Goal: Transaction & Acquisition: Purchase product/service

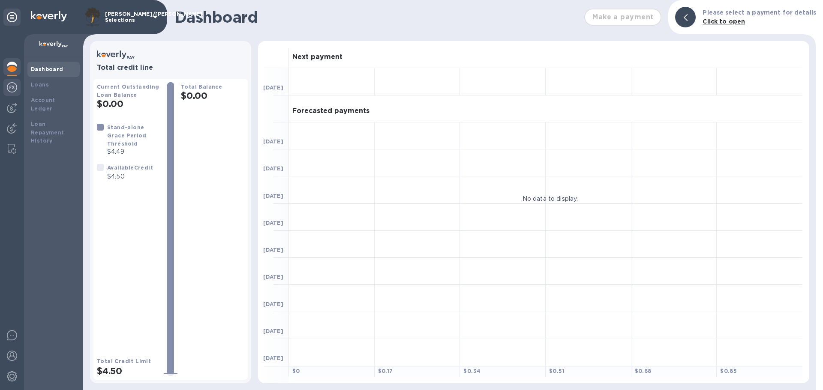
click at [3, 88] on div at bounding box center [12, 212] width 24 height 356
click at [12, 105] on img at bounding box center [12, 108] width 10 height 10
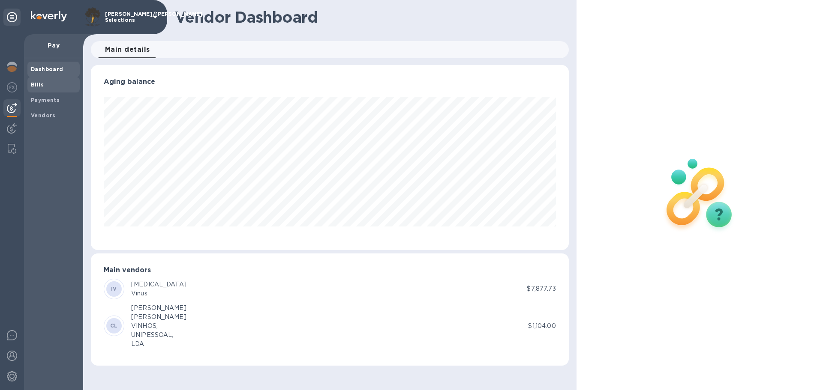
scroll to position [185, 477]
click at [51, 84] on span "Bills" at bounding box center [53, 85] width 45 height 9
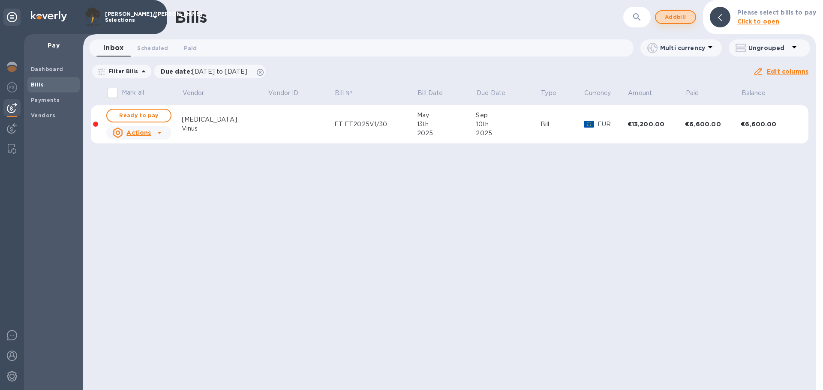
click at [688, 14] on span "Add bill" at bounding box center [675, 17] width 26 height 10
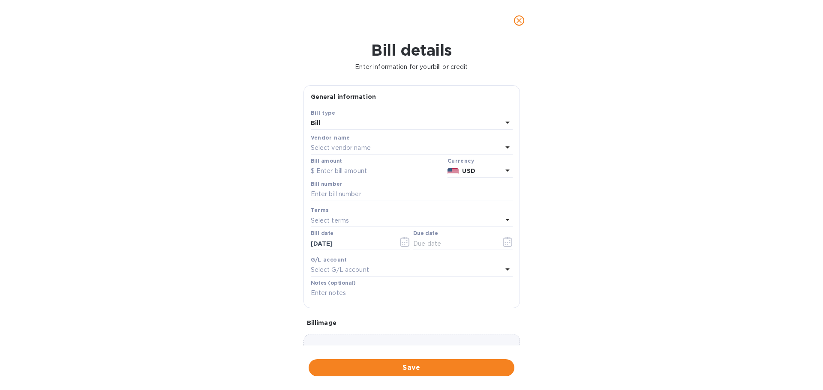
click at [378, 146] on div "Select vendor name" at bounding box center [407, 148] width 192 height 12
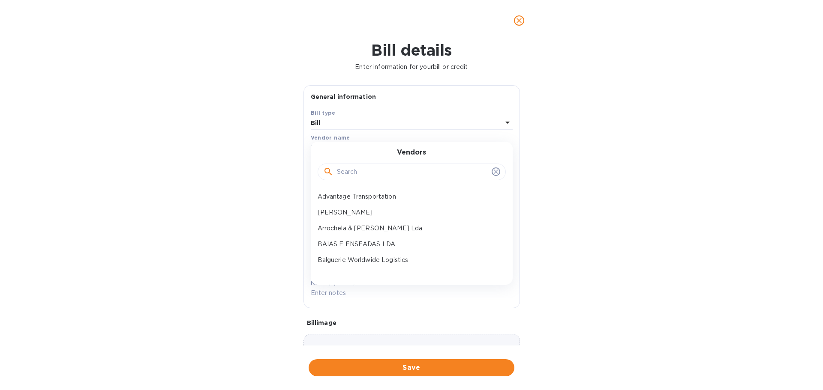
click at [368, 174] on input "text" at bounding box center [412, 172] width 151 height 13
type input "fo"
click at [365, 208] on p "Fond du Lac Cold Storage" at bounding box center [407, 212] width 181 height 9
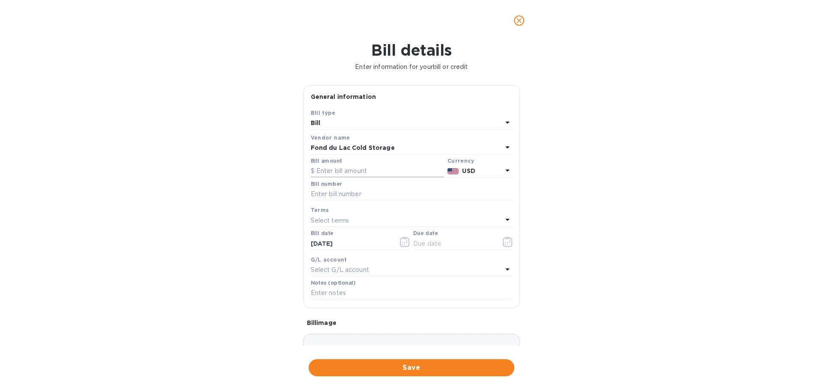
click at [350, 173] on input "text" at bounding box center [377, 171] width 133 height 13
click at [338, 170] on input "text" at bounding box center [377, 171] width 133 height 13
type input "1,896.50"
click at [348, 194] on input "text" at bounding box center [412, 194] width 202 height 13
click at [327, 195] on input "text" at bounding box center [412, 194] width 202 height 13
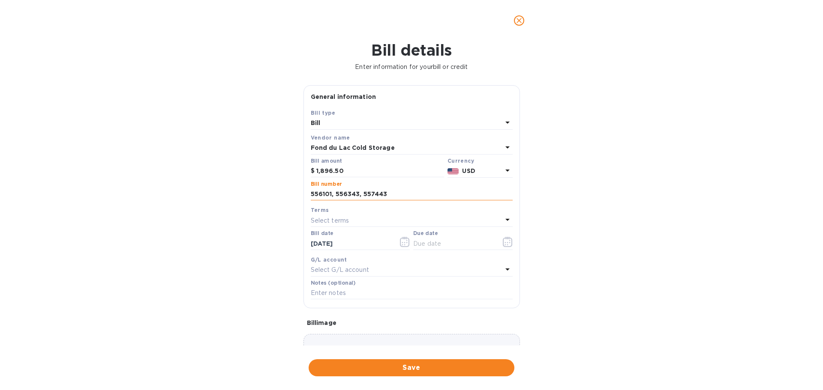
click at [354, 195] on input "556101, 556343, 557443" at bounding box center [412, 194] width 202 height 13
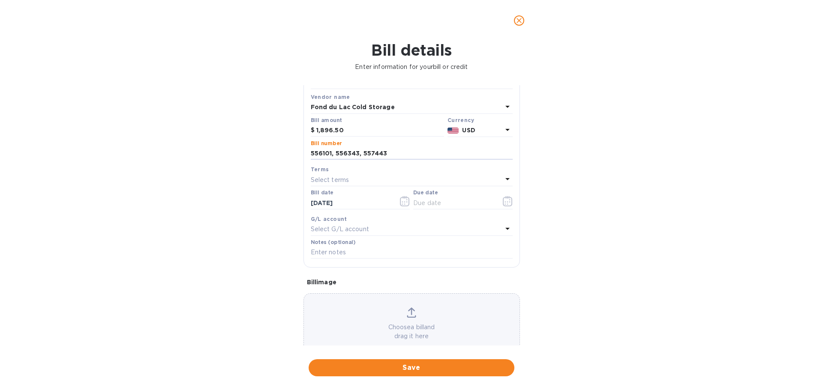
scroll to position [60, 0]
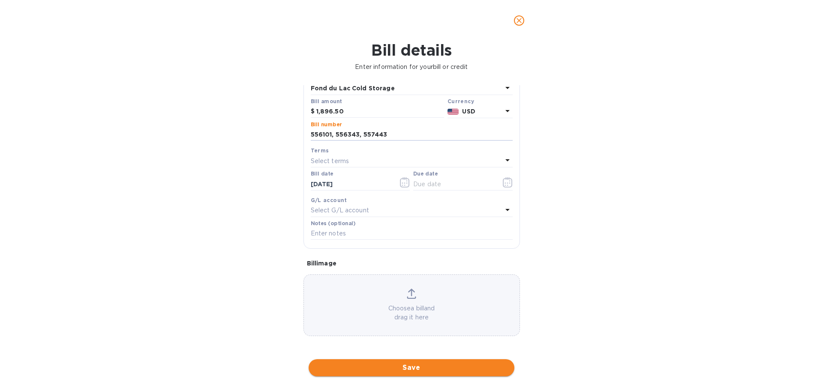
type input "556101, 556343, 557443"
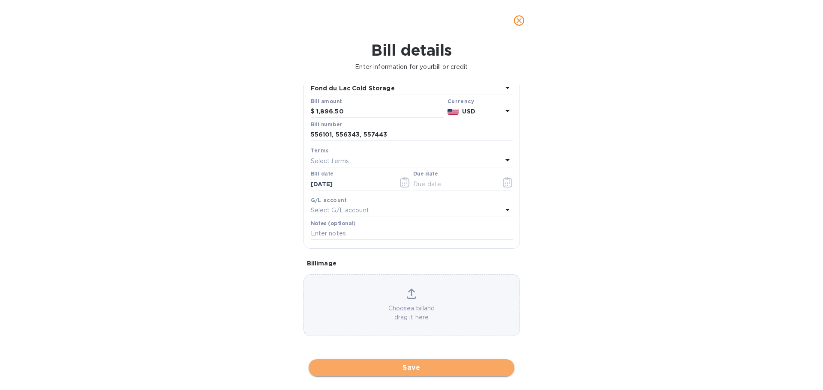
click at [409, 365] on span "Save" at bounding box center [411, 368] width 192 height 10
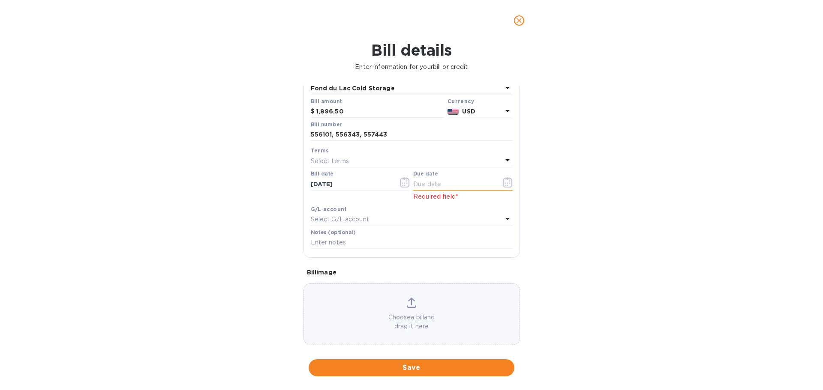
click at [434, 181] on input "text" at bounding box center [453, 184] width 81 height 13
click at [391, 156] on div "Select terms" at bounding box center [407, 161] width 192 height 12
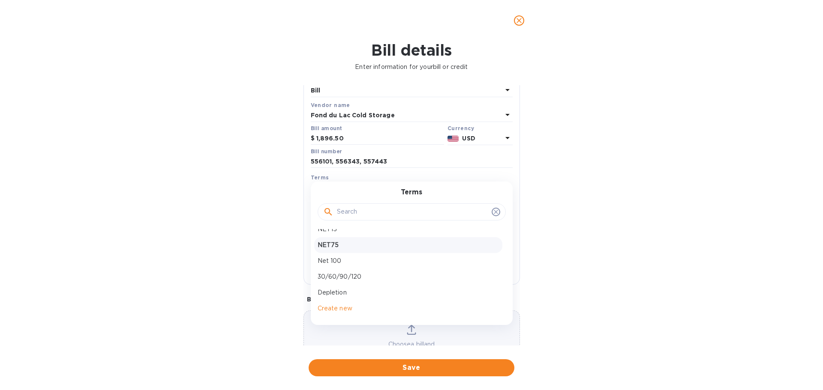
scroll to position [64, 0]
click at [369, 242] on div "Due on Delivery" at bounding box center [408, 237] width 188 height 16
type input "[DATE]"
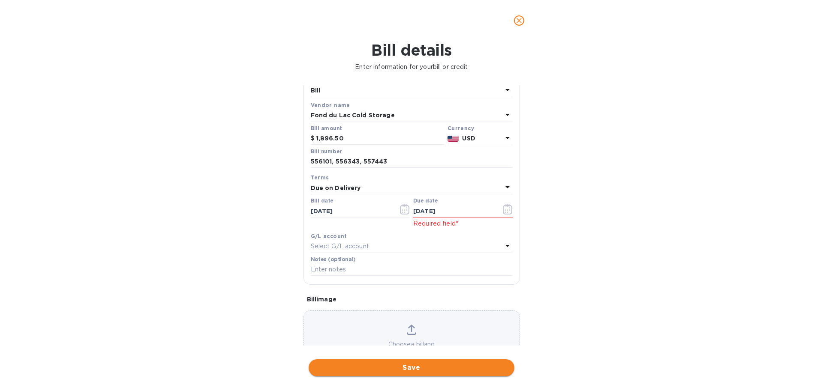
click at [416, 366] on span "Save" at bounding box center [411, 368] width 192 height 10
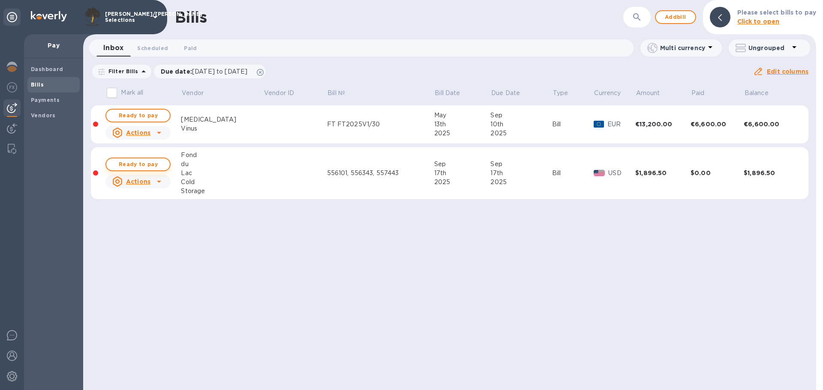
click at [159, 165] on span "Ready to pay" at bounding box center [138, 164] width 50 height 10
click at [157, 163] on span "Ready to pay" at bounding box center [138, 164] width 50 height 10
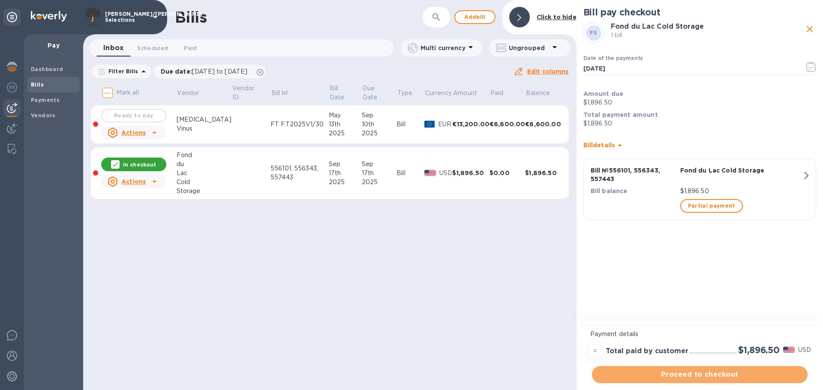
click at [707, 371] on span "Proceed to checkout" at bounding box center [700, 375] width 202 height 10
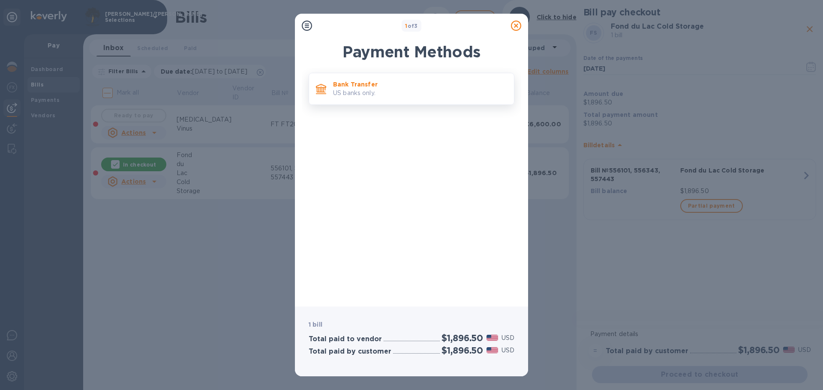
click at [390, 81] on p "Bank Transfer" at bounding box center [420, 84] width 174 height 9
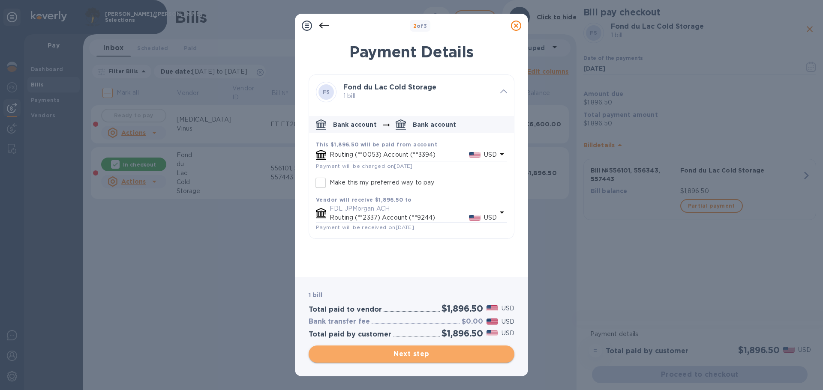
click at [425, 353] on span "Next step" at bounding box center [411, 354] width 192 height 10
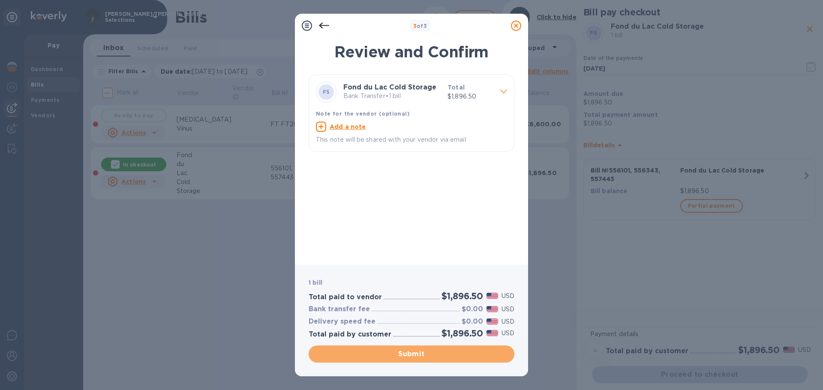
click at [424, 350] on span "Submit" at bounding box center [411, 354] width 192 height 10
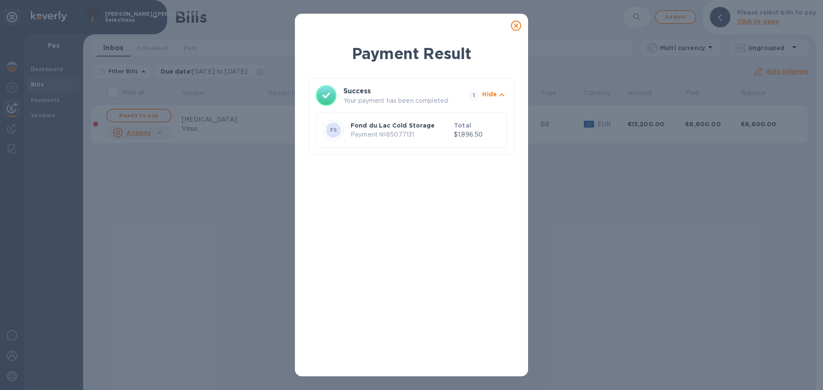
click at [287, 310] on div "Payment Result Success Your payment has been completed. 1 Hide FS Fond du Lac C…" at bounding box center [411, 195] width 823 height 390
click at [176, 219] on div "Payment Result Success Your payment has been completed. 1 Hide FS Fond du Lac C…" at bounding box center [411, 195] width 823 height 390
click at [512, 27] on icon at bounding box center [516, 26] width 10 height 10
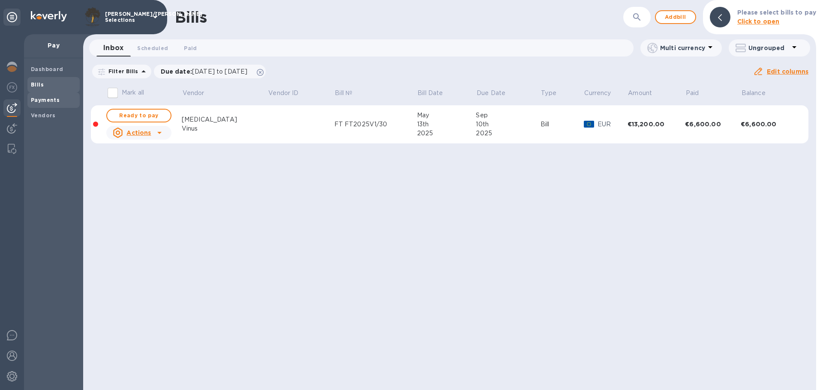
click at [45, 99] on b "Payments" at bounding box center [45, 100] width 29 height 6
